Goal: Information Seeking & Learning: Learn about a topic

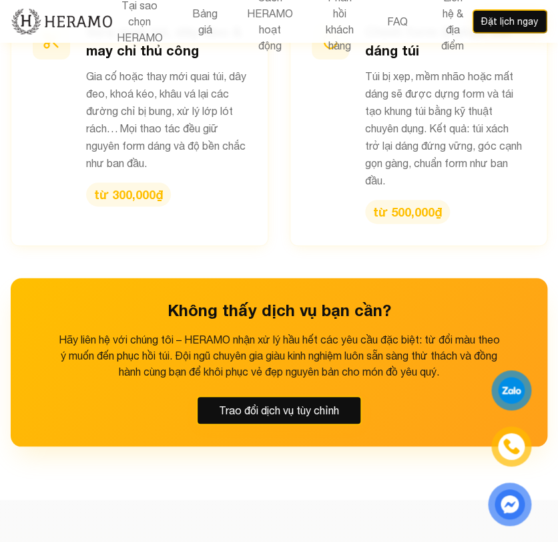
scroll to position [2519, 0]
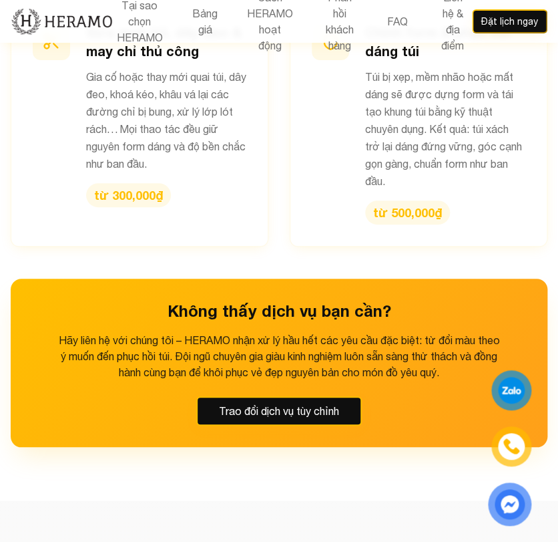
click at [183, 278] on div "Không thấy dịch vụ bạn cần? Hãy liên hệ với chúng tôi – HERAMO nhận xử lý hầu h…" at bounding box center [279, 362] width 537 height 168
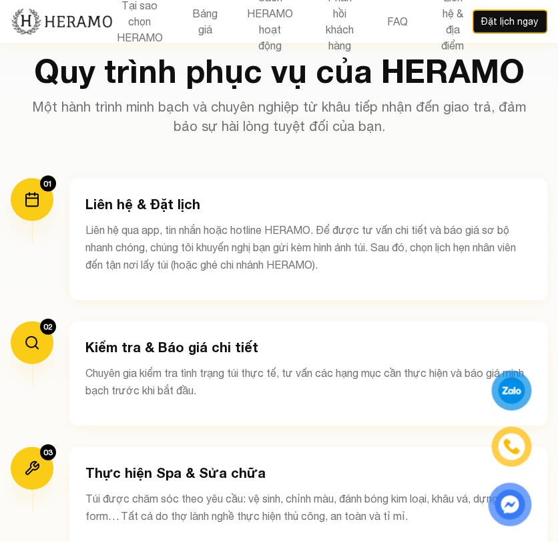
scroll to position [3021, 0]
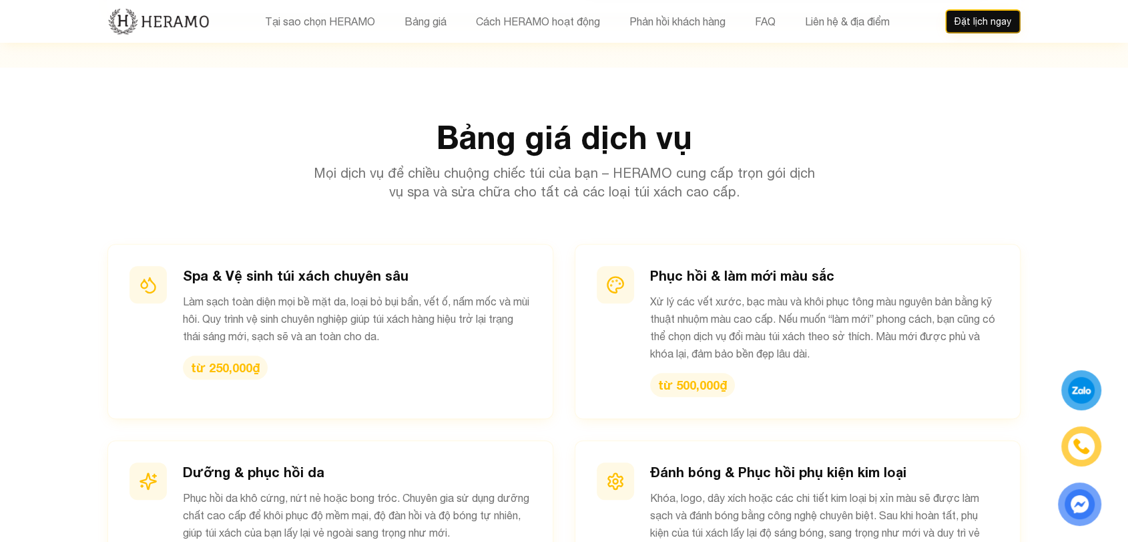
scroll to position [1294, 0]
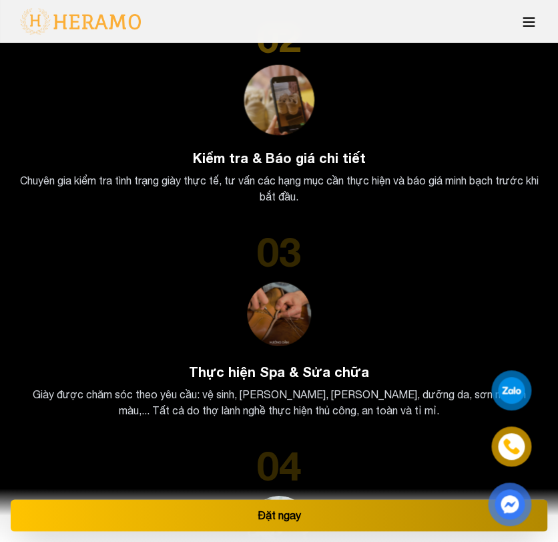
scroll to position [3165, 0]
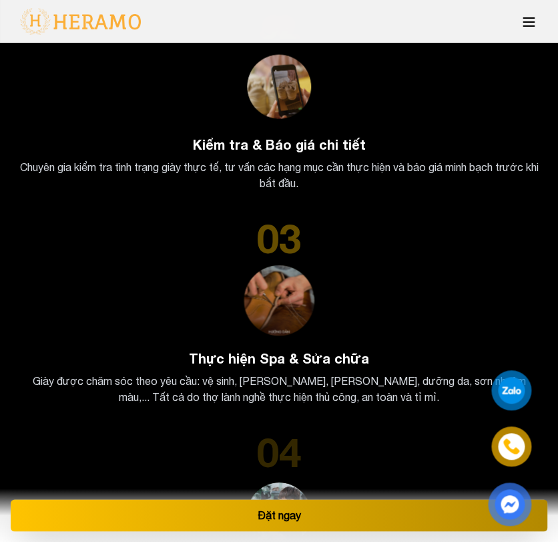
drag, startPoint x: 275, startPoint y: 290, endPoint x: 447, endPoint y: 234, distance: 180.5
click at [447, 234] on div "03" at bounding box center [279, 238] width 526 height 40
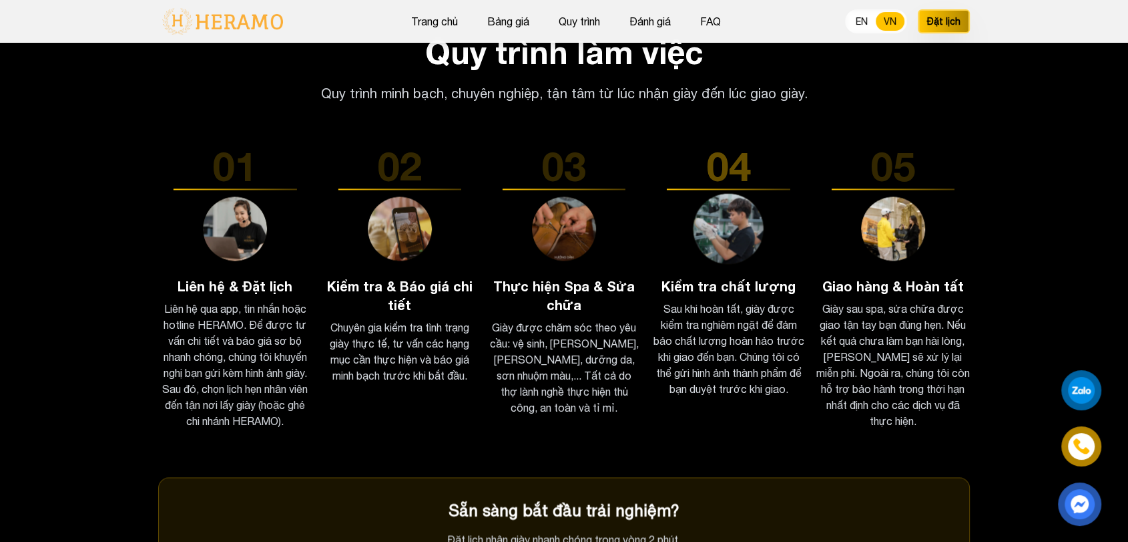
scroll to position [2041, 0]
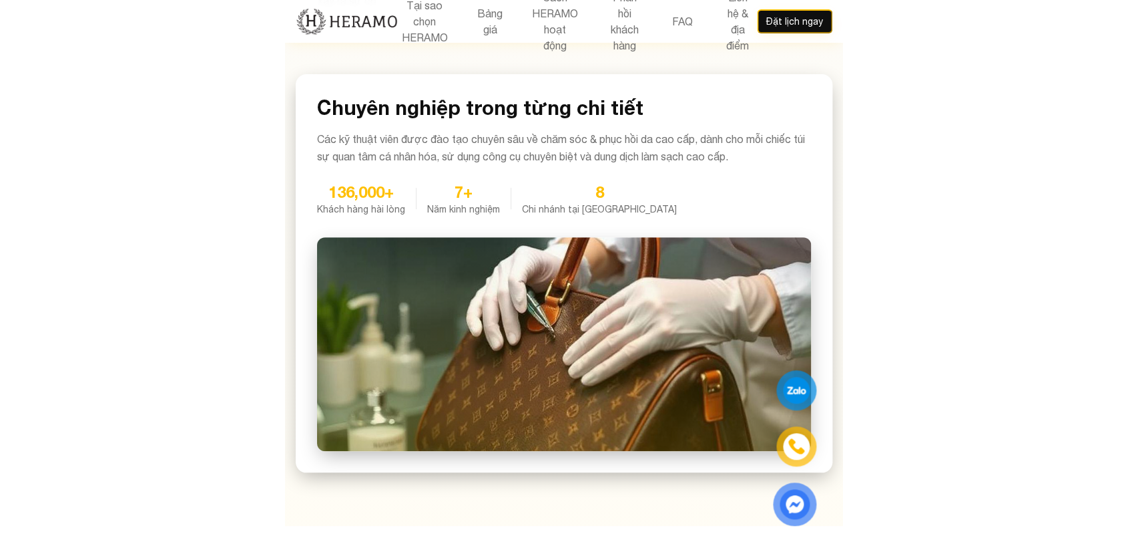
scroll to position [1236, 0]
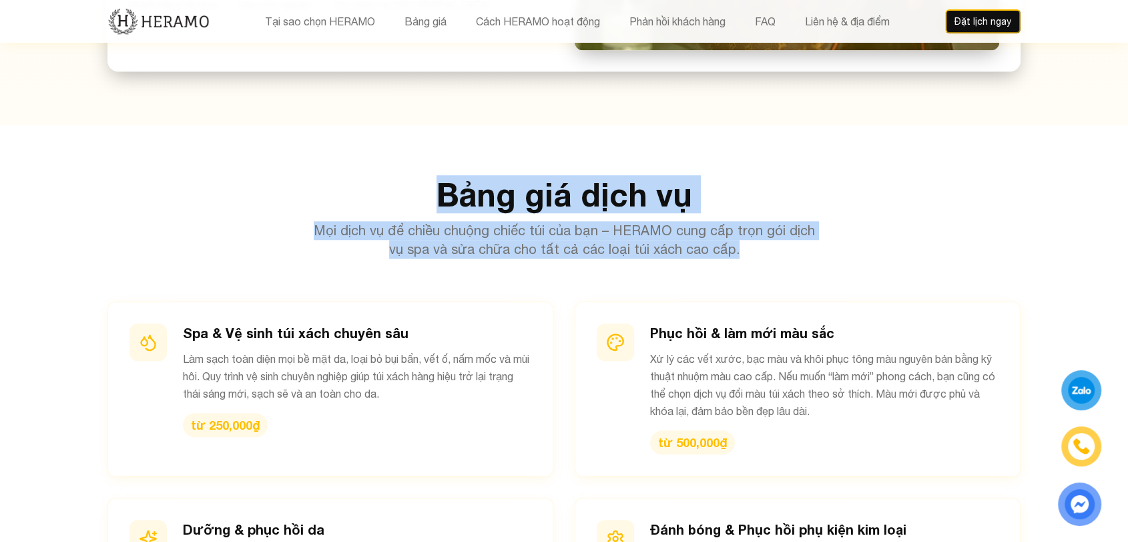
drag, startPoint x: 447, startPoint y: 138, endPoint x: 753, endPoint y: 189, distance: 309.3
click at [558, 189] on div "Bảng giá dịch vụ Mọi dịch vụ để chiều chuộng chiếc túi của bạn – HERAMO cung cấ…" at bounding box center [564, 218] width 913 height 80
click at [558, 221] on p "Mọi dịch vụ để chiều chuộng chiếc túi của bạn – HERAMO cung cấp trọn gói dịch v…" at bounding box center [564, 239] width 513 height 37
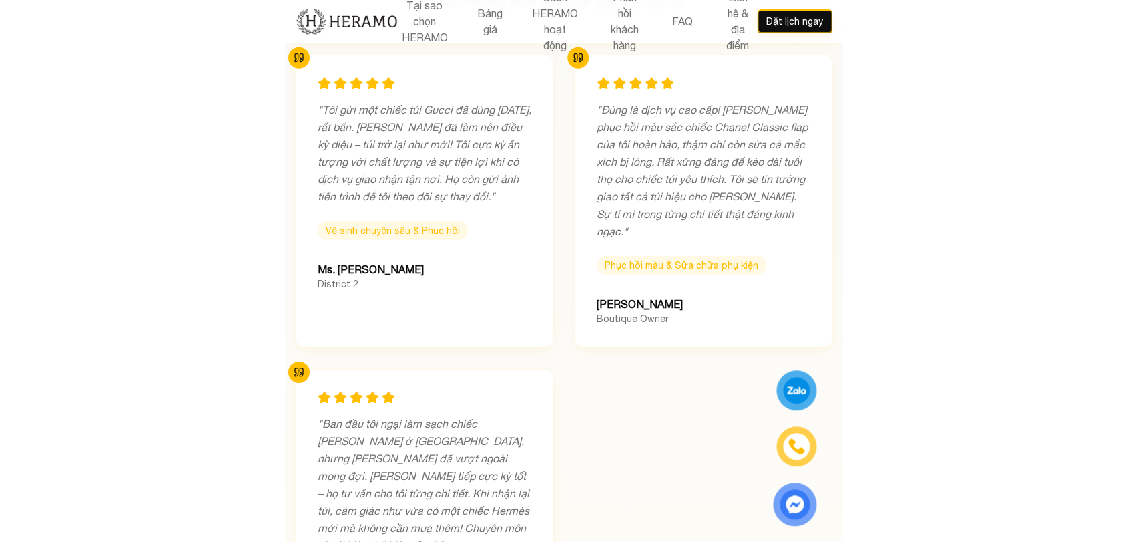
scroll to position [5801, 0]
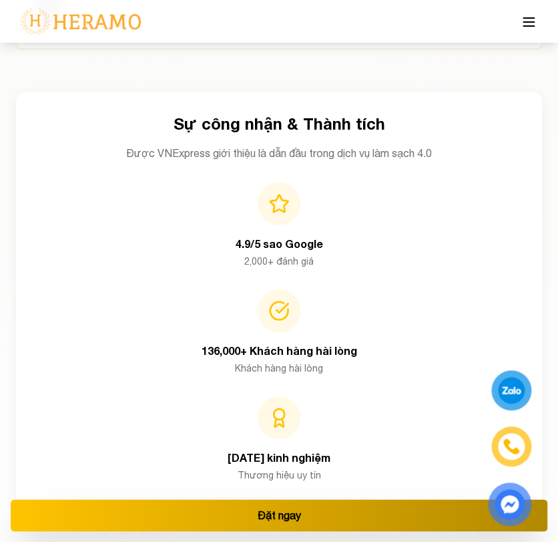
scroll to position [6156, 0]
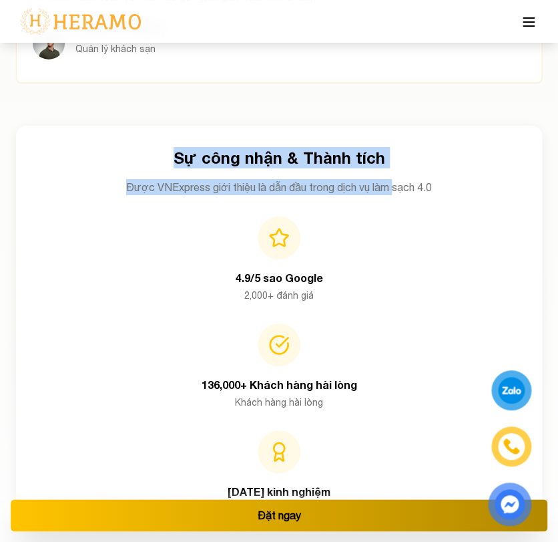
drag, startPoint x: 395, startPoint y: 156, endPoint x: 155, endPoint y: 145, distance: 240.6
click at [155, 145] on div "Sự công nhận & Thành tích Được VNExpress giới thiệu là dẫn đầu trong dịch vụ là…" at bounding box center [279, 321] width 526 height 390
click at [155, 147] on h3 "Sự công nhận & Thành tích" at bounding box center [278, 157] width 483 height 21
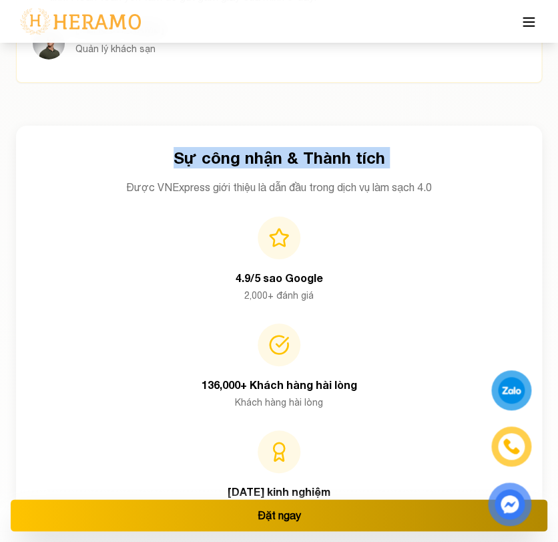
drag, startPoint x: 155, startPoint y: 145, endPoint x: 449, endPoint y: 144, distance: 293.8
click at [449, 147] on h3 "Sự công nhận & Thành tích" at bounding box center [278, 157] width 483 height 21
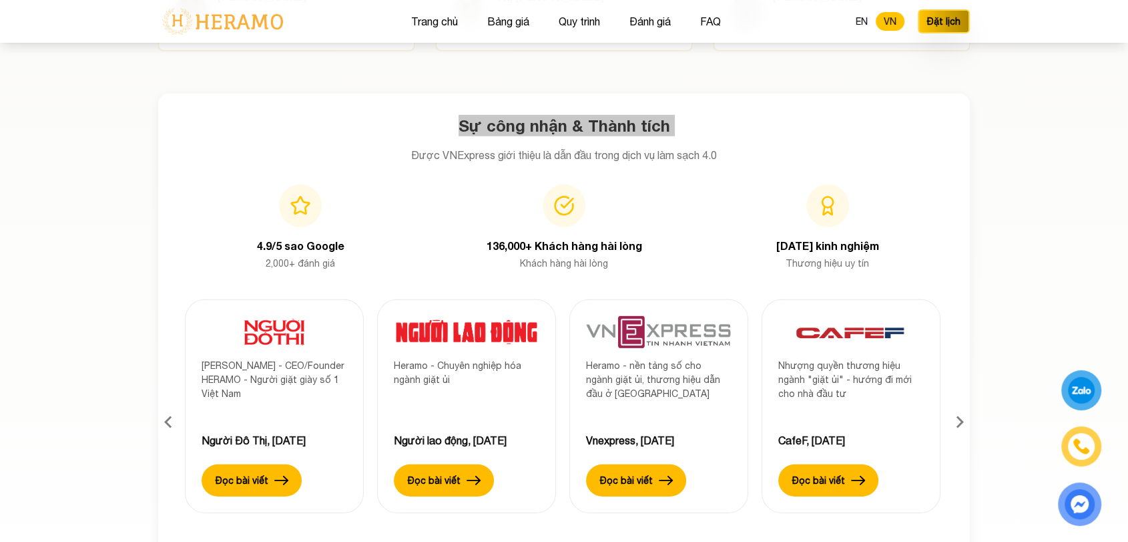
scroll to position [3970, 0]
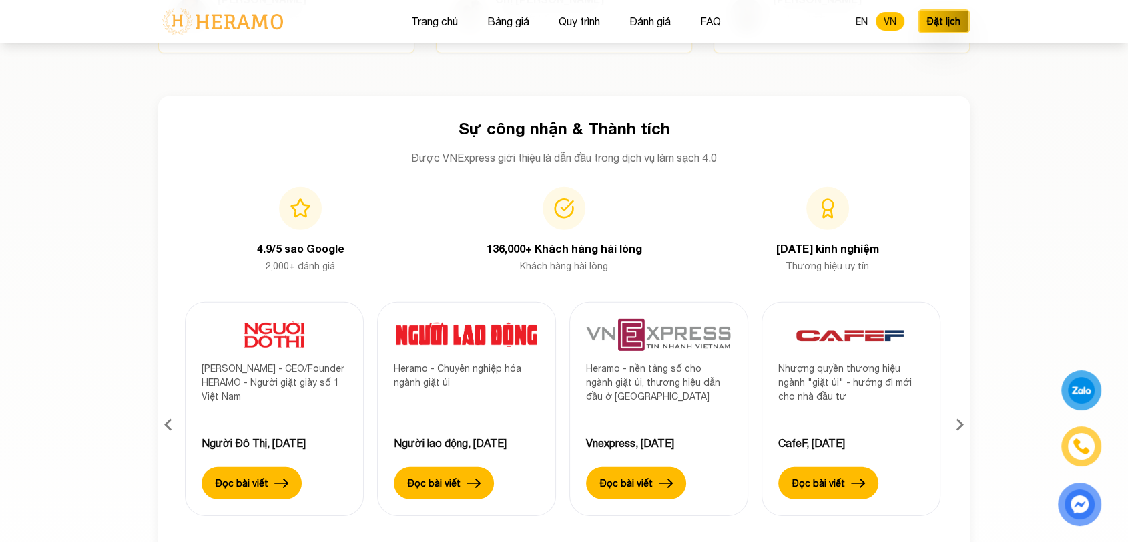
click at [994, 165] on section "Khách hàng nói gì về chúng tôi Tham gia cùng hàng nghìn khách hàng hài lòng tin…" at bounding box center [564, 151] width 1128 height 925
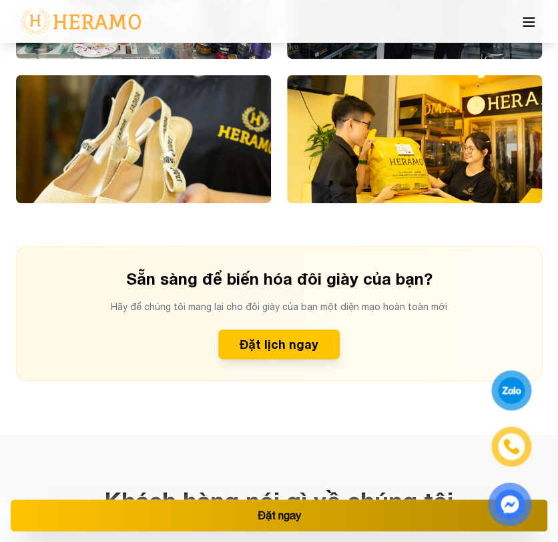
scroll to position [4973, 0]
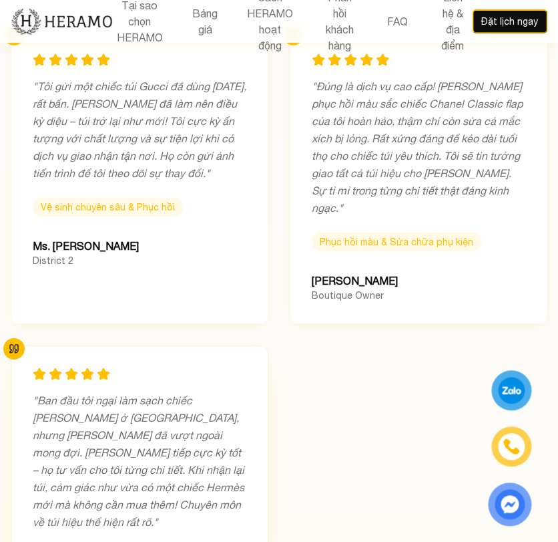
scroll to position [5756, 0]
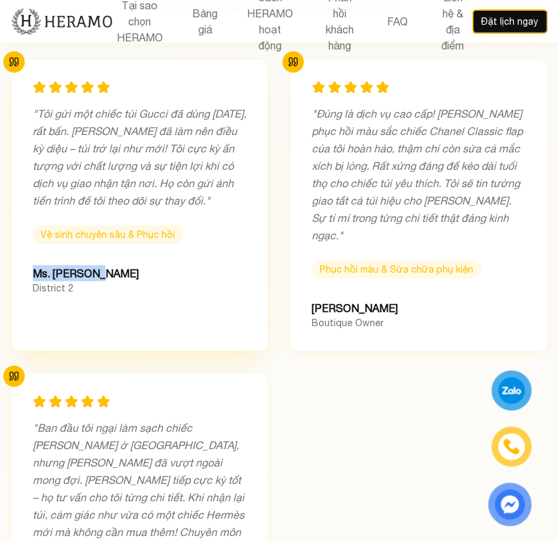
drag, startPoint x: 31, startPoint y: 197, endPoint x: 108, endPoint y: 201, distance: 76.9
click at [108, 201] on div "" Tôi gửi một chiếc túi Gucci đã dùng 5 năm, rất bẩn. HERAMO đã làm nên điều kỳ…" at bounding box center [140, 205] width 258 height 292
copy div "Ms. [PERSON_NAME]"
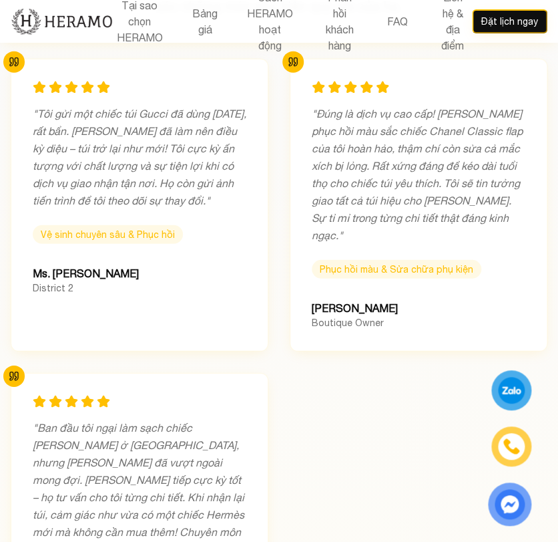
click at [318, 284] on div "" Tôi gửi một chiếc túi Gucci đã dùng 5 năm, rất bẩn. HERAMO đã làm nên điều kỳ…" at bounding box center [279, 362] width 537 height 606
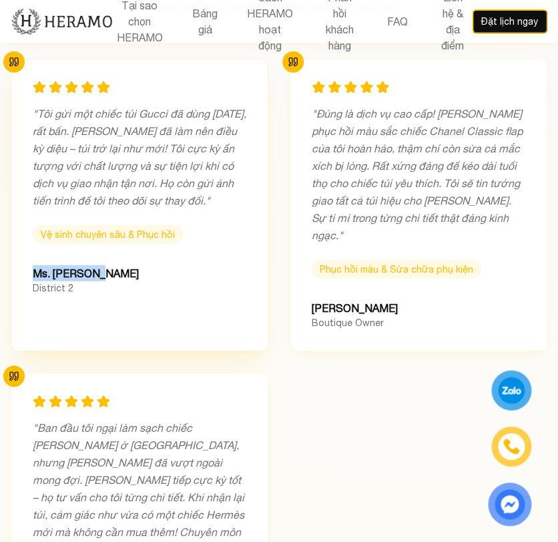
drag, startPoint x: 119, startPoint y: 196, endPoint x: 23, endPoint y: 204, distance: 96.5
click at [23, 204] on div "" Tôi gửi một chiếc túi Gucci đã dùng 5 năm, rất bẩn. HERAMO đã làm nên điều kỳ…" at bounding box center [140, 205] width 258 height 292
copy div "Ms. [PERSON_NAME]"
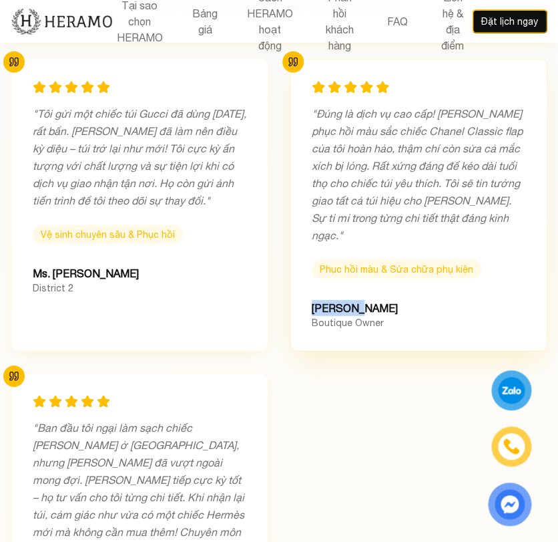
drag, startPoint x: 367, startPoint y: 218, endPoint x: 298, endPoint y: 218, distance: 68.8
click at [298, 218] on div "" Đúng là dịch vụ cao cấp! HERAMO phục hồi màu sắc chiếc Chanel Classic flap củ…" at bounding box center [419, 205] width 258 height 292
copy div "[PERSON_NAME]"
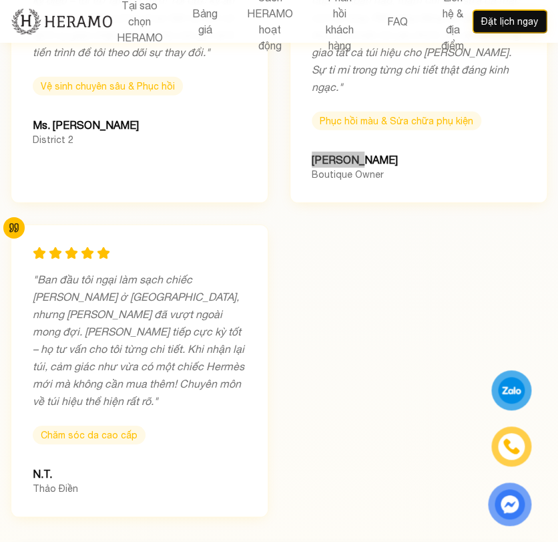
scroll to position [5928, 0]
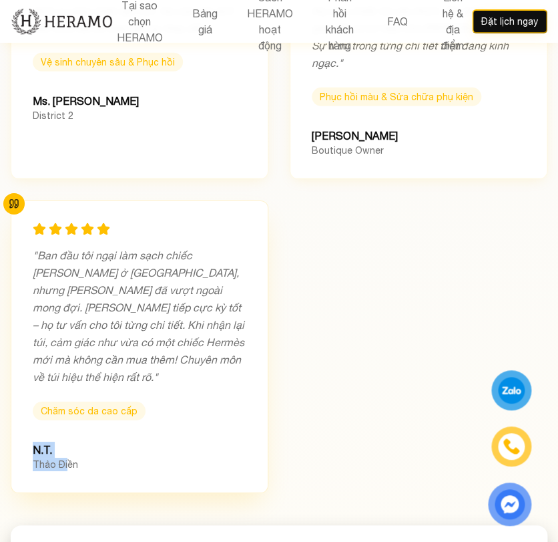
drag, startPoint x: 64, startPoint y: 351, endPoint x: 24, endPoint y: 343, distance: 40.9
click at [24, 343] on div "" Ban đầu tôi ngại làm sạch chiếc Hermès Kelly ở Việt Nam, nhưng HERAMO đã vượt…" at bounding box center [140, 346] width 258 height 292
click at [52, 441] on div "N.T." at bounding box center [140, 449] width 214 height 16
drag, startPoint x: 52, startPoint y: 342, endPoint x: 27, endPoint y: 340, distance: 25.5
click at [27, 340] on div "" Ban đầu tôi ngại làm sạch chiếc Hermès Kelly ở Việt Nam, nhưng HERAMO đã vượt…" at bounding box center [140, 346] width 258 height 292
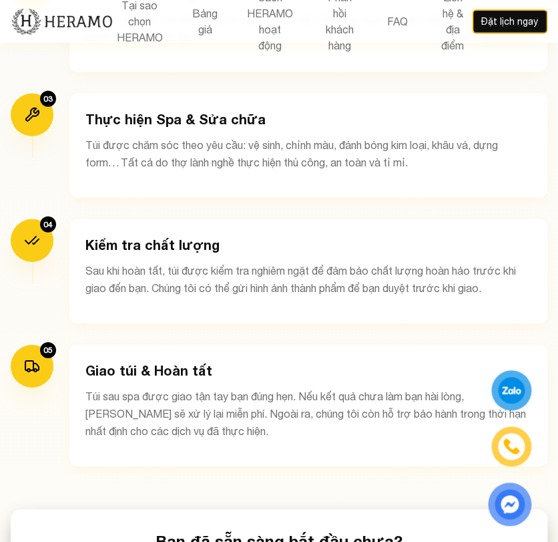
scroll to position [3321, 0]
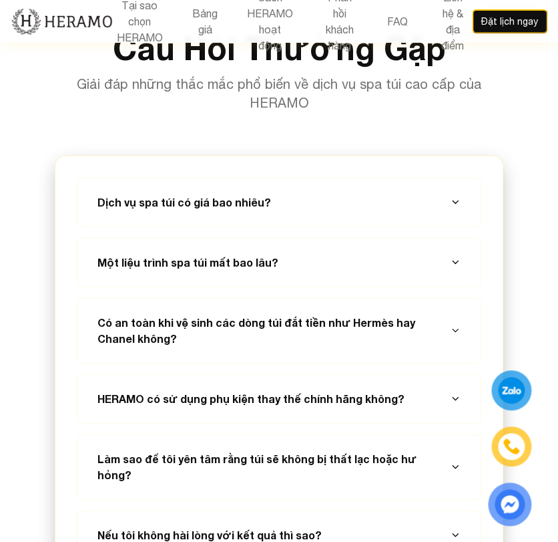
scroll to position [6148, 0]
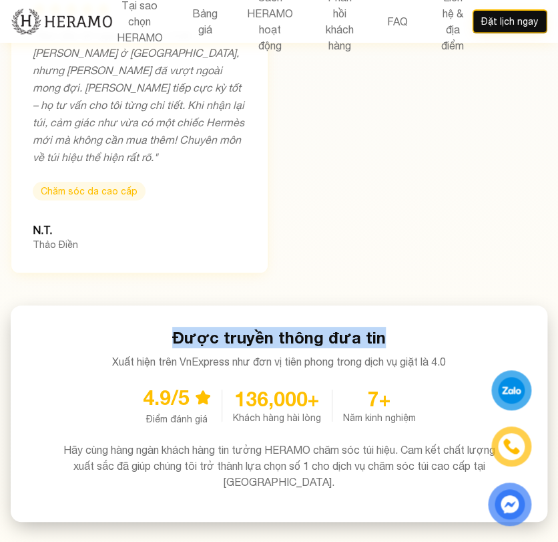
drag, startPoint x: 164, startPoint y: 234, endPoint x: 403, endPoint y: 225, distance: 239.2
click at [403, 327] on h3 "Được truyền thông đưa tin" at bounding box center [279, 337] width 494 height 21
copy h3 "Được truyền thông đưa tin"
